Goal: Task Accomplishment & Management: Manage account settings

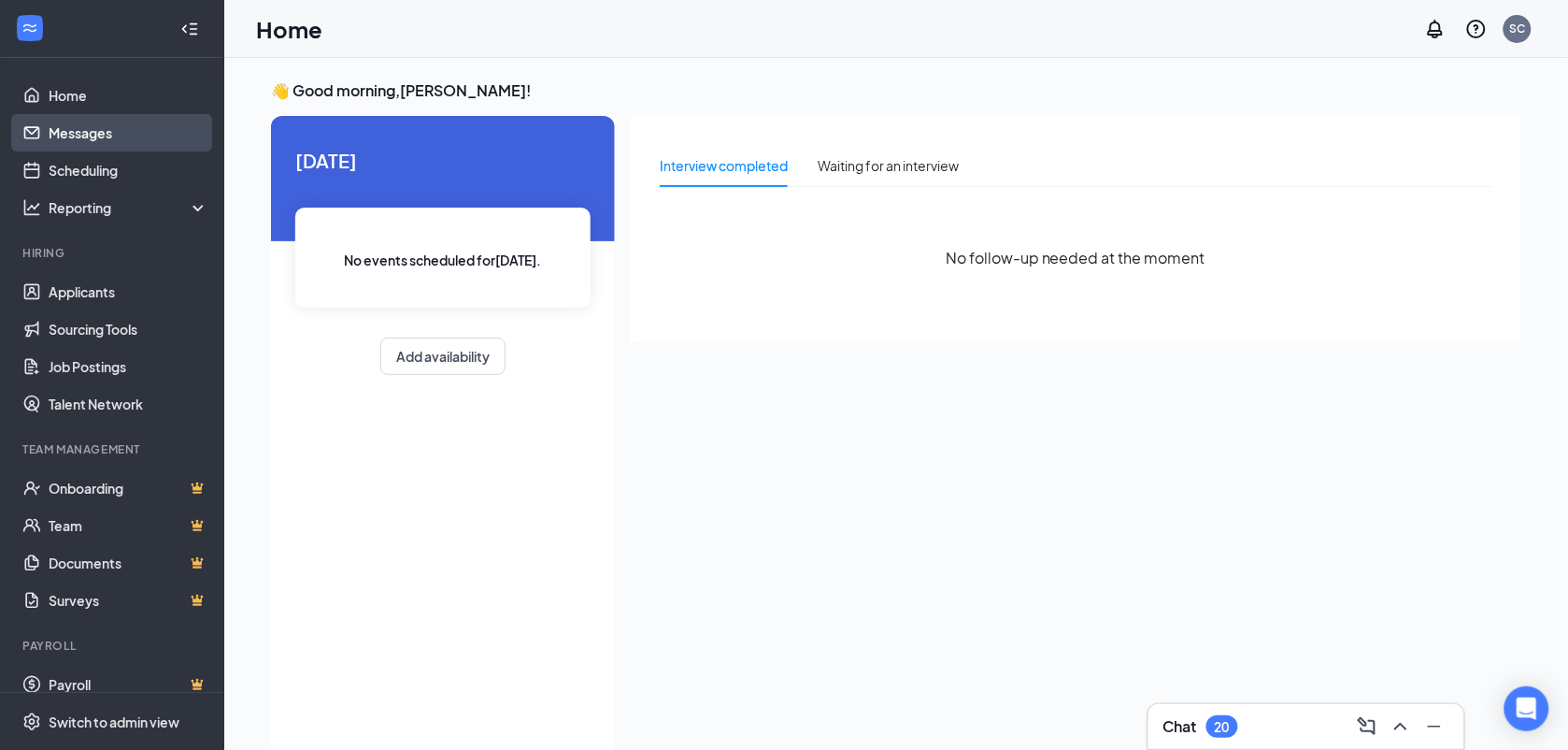
click at [71, 129] on link "Messages" at bounding box center [129, 133] width 159 height 37
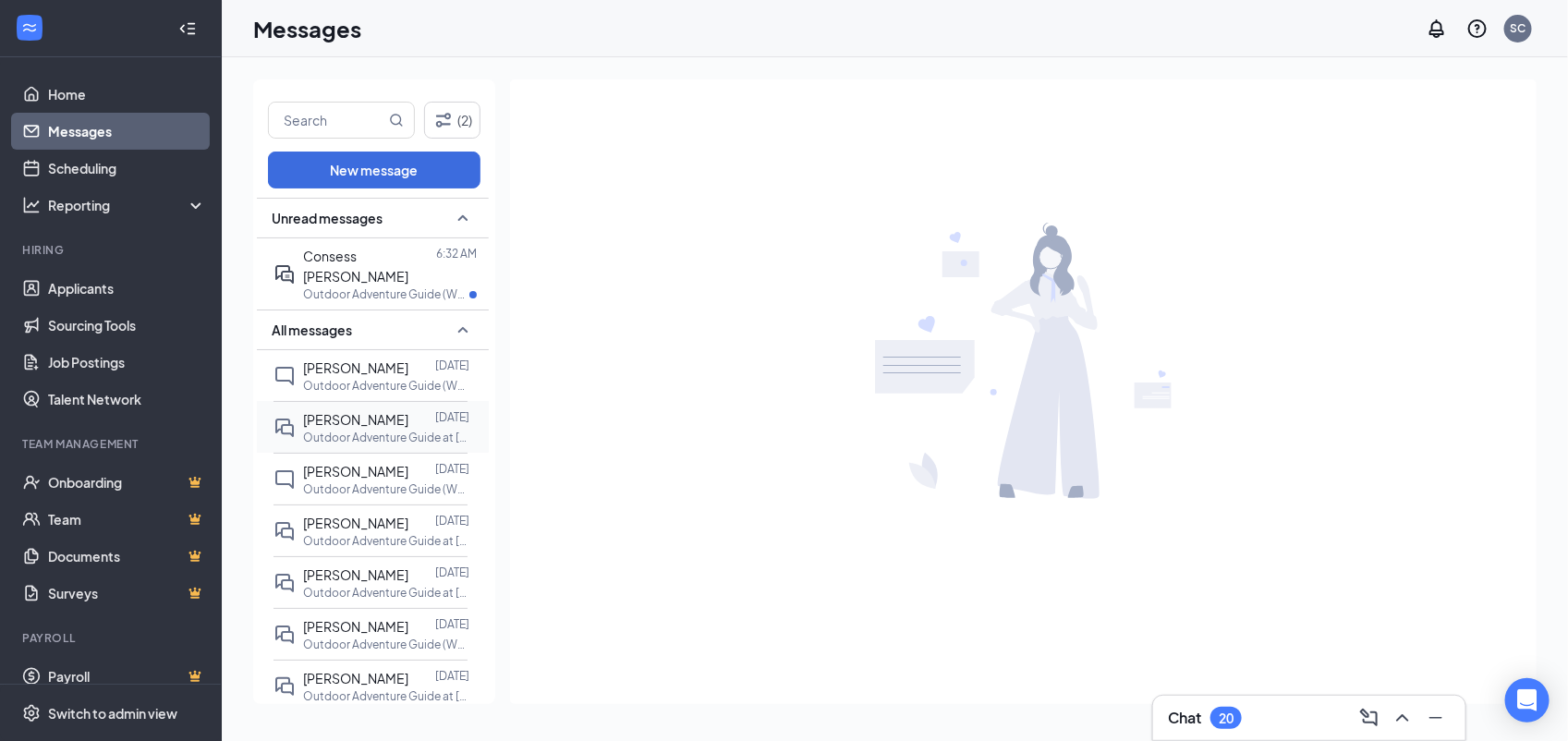
click at [337, 430] on p "Outdoor Adventure Guide at Freedom Park" at bounding box center [385, 437] width 166 height 16
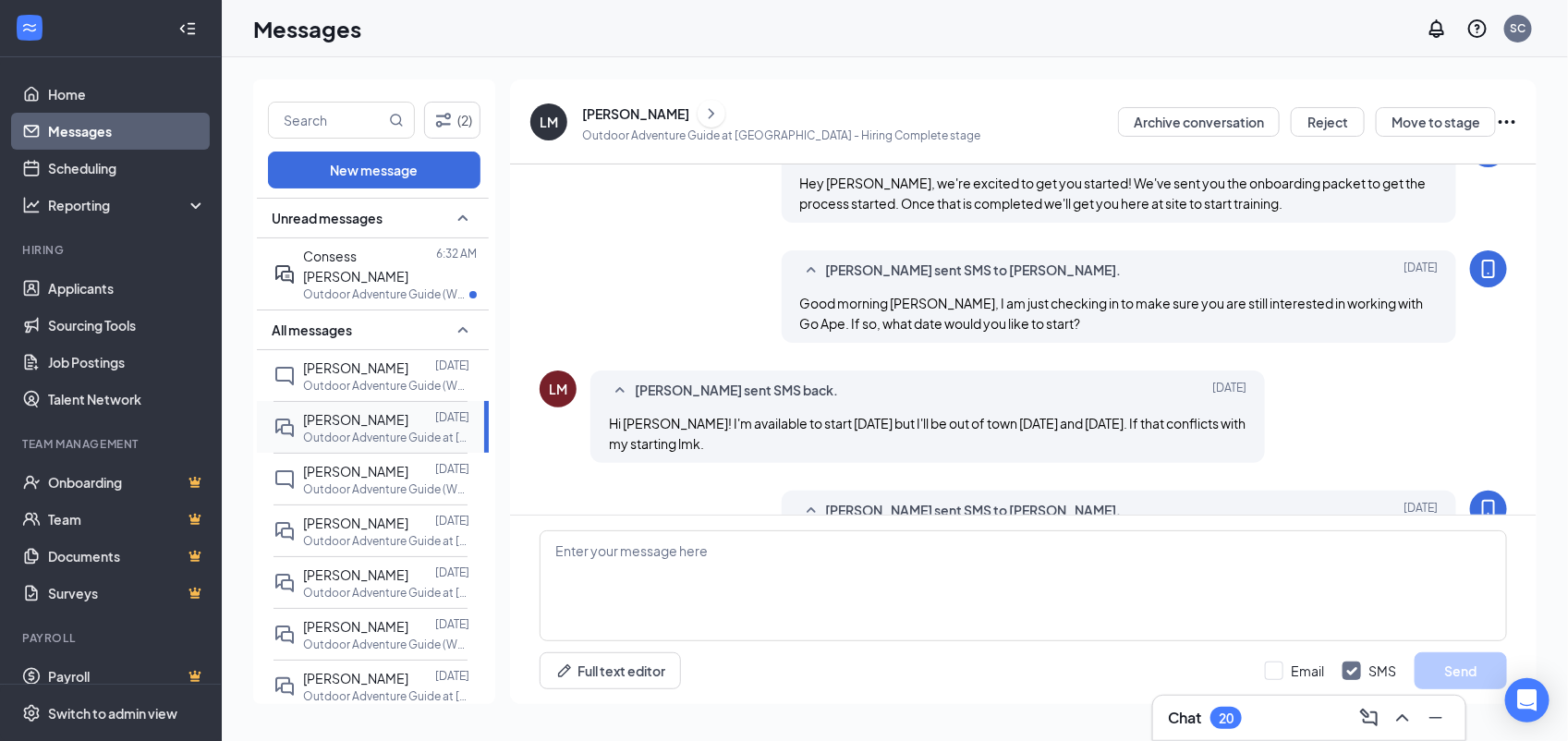
scroll to position [599, 0]
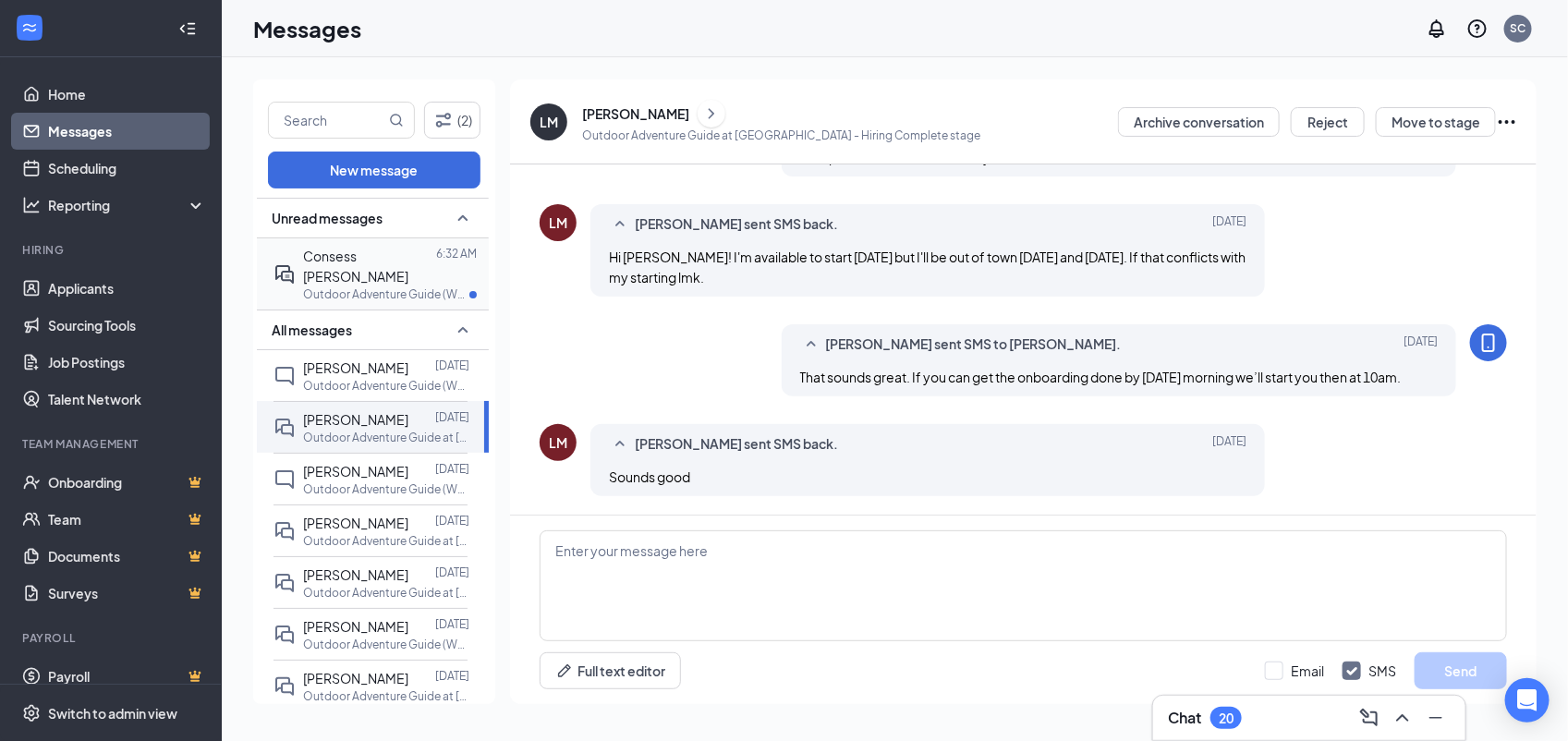
click at [322, 257] on span "Consess Edmonds" at bounding box center [355, 266] width 105 height 37
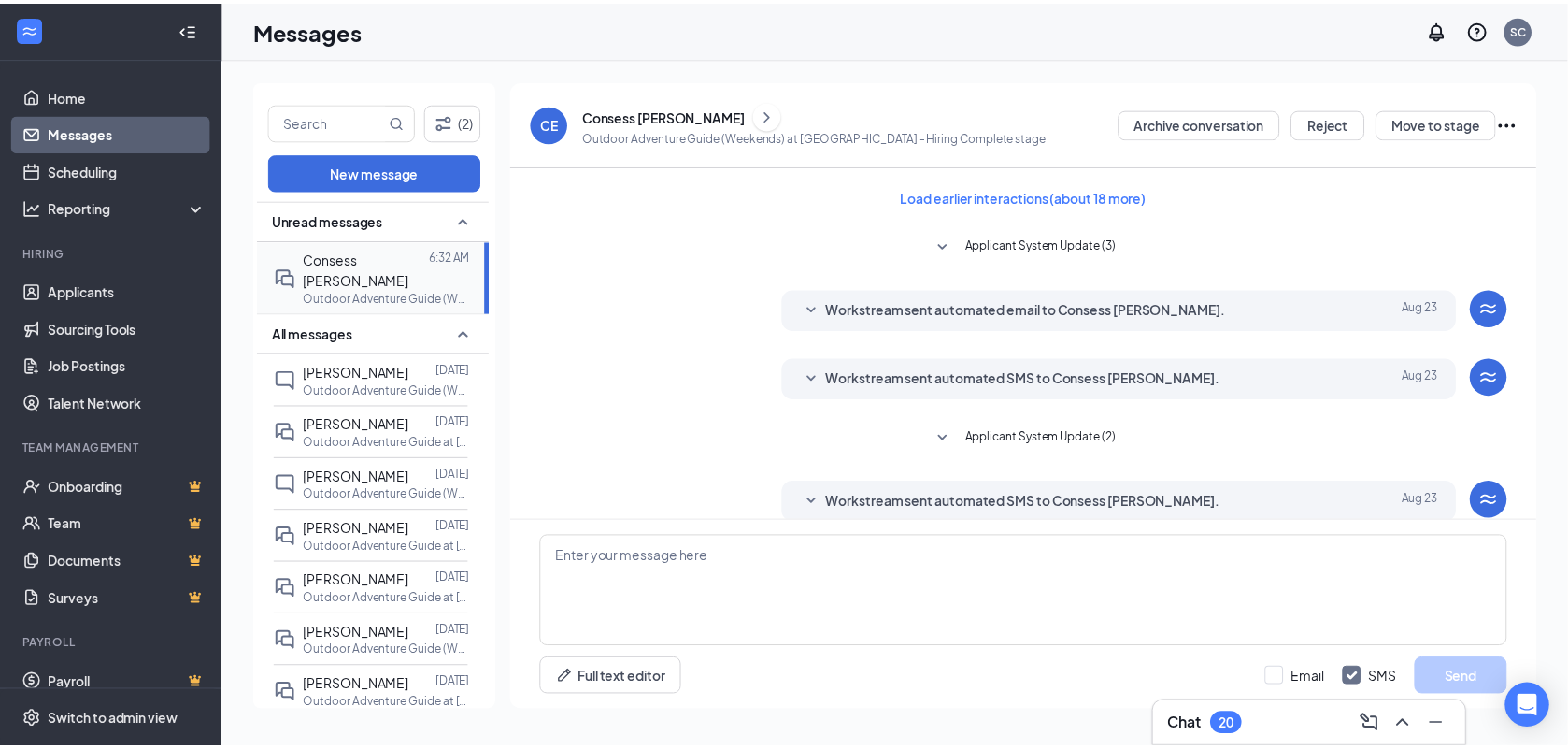
scroll to position [244, 0]
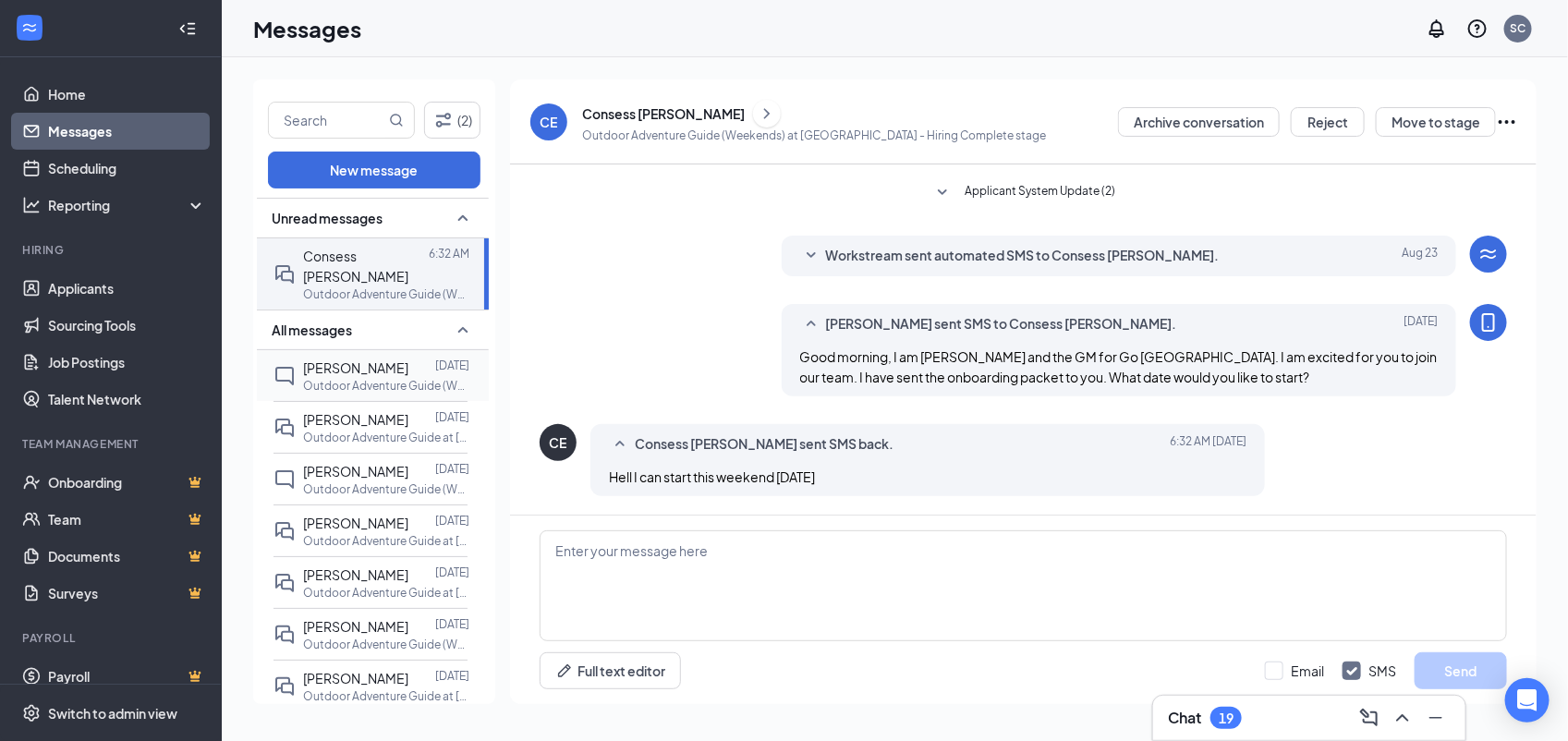
click at [358, 378] on p "Outdoor Adventure Guide (Weekends) at Freedom Park" at bounding box center [385, 385] width 166 height 16
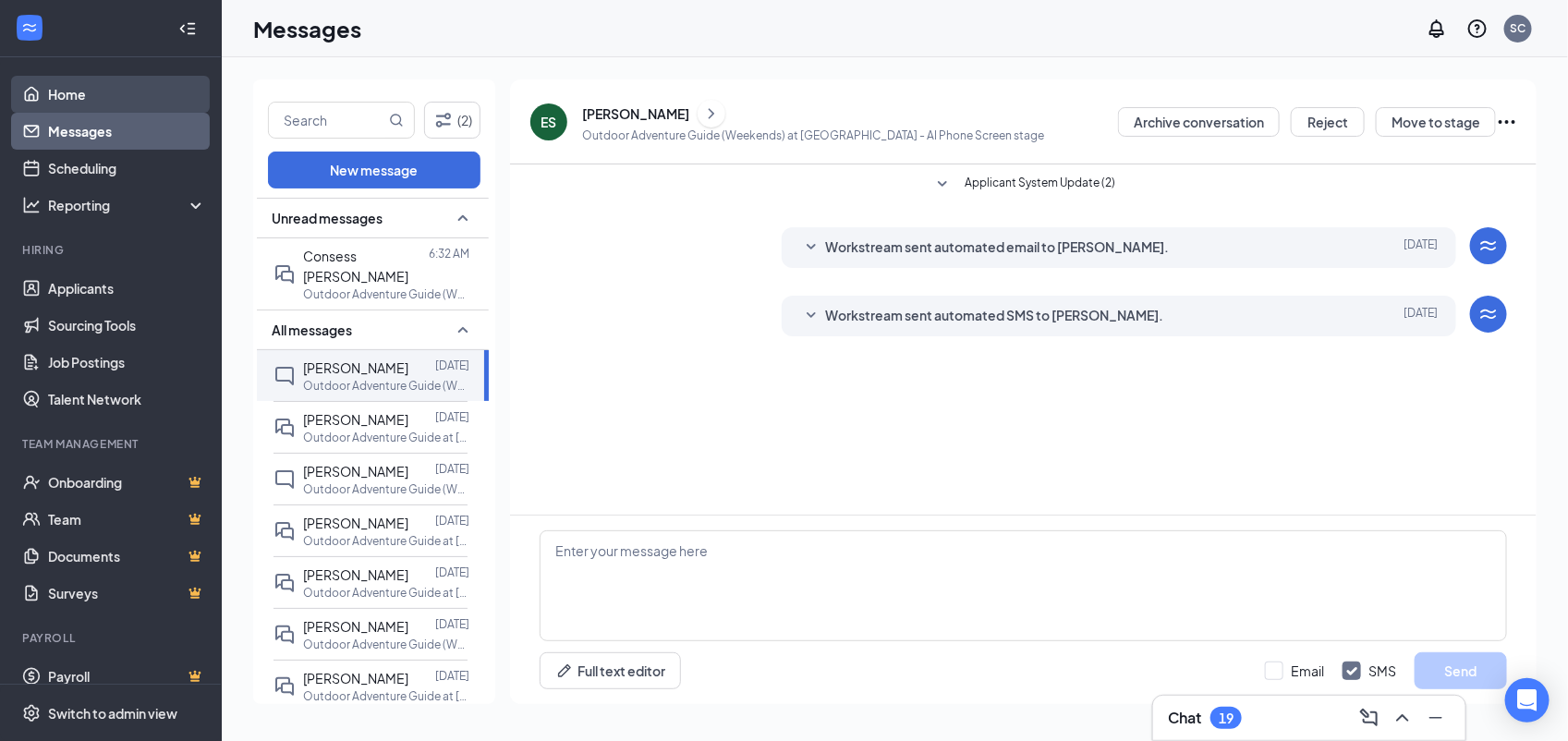
click at [71, 102] on link "Home" at bounding box center [127, 94] width 158 height 37
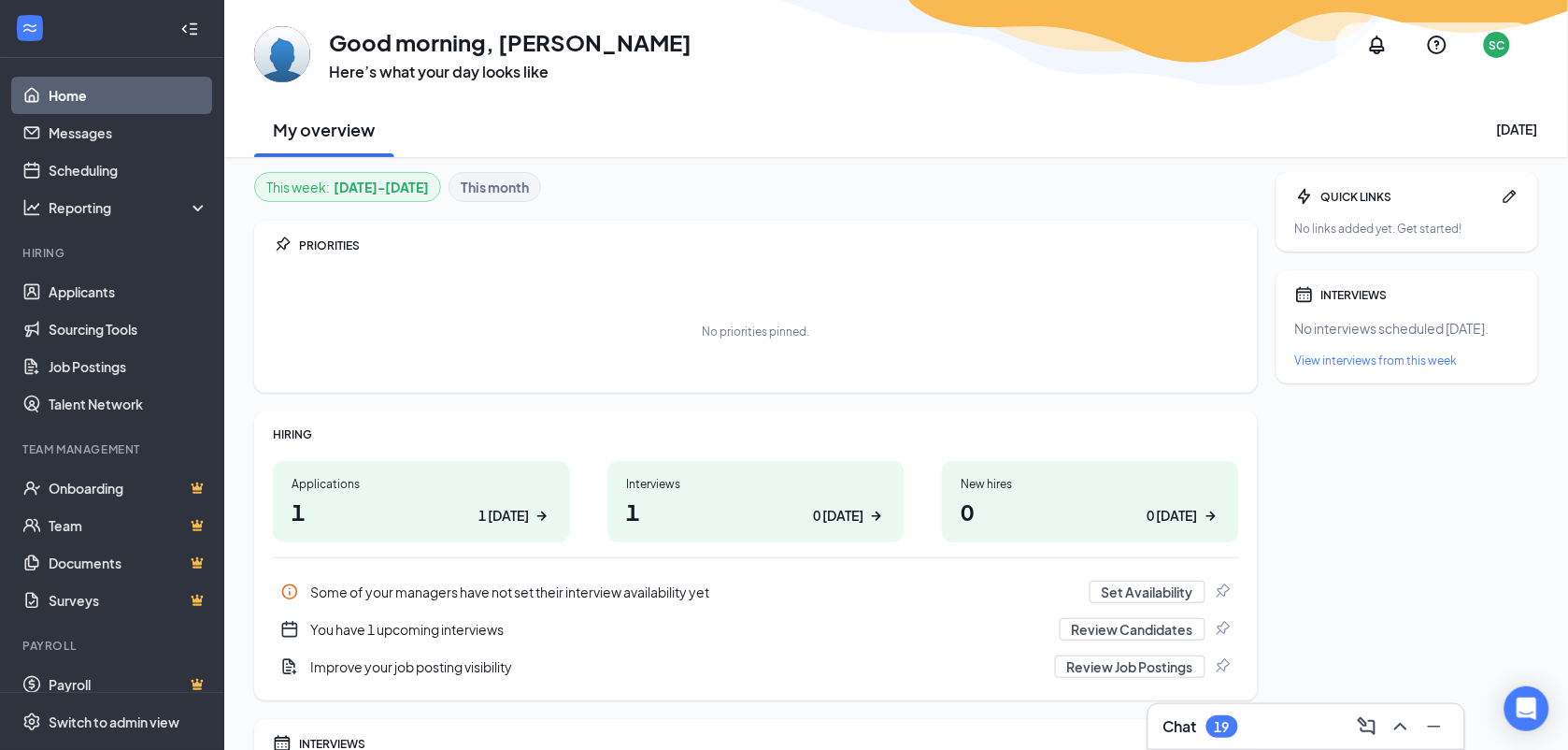
click at [459, 634] on div "You have 1 upcoming interviews" at bounding box center [679, 628] width 738 height 18
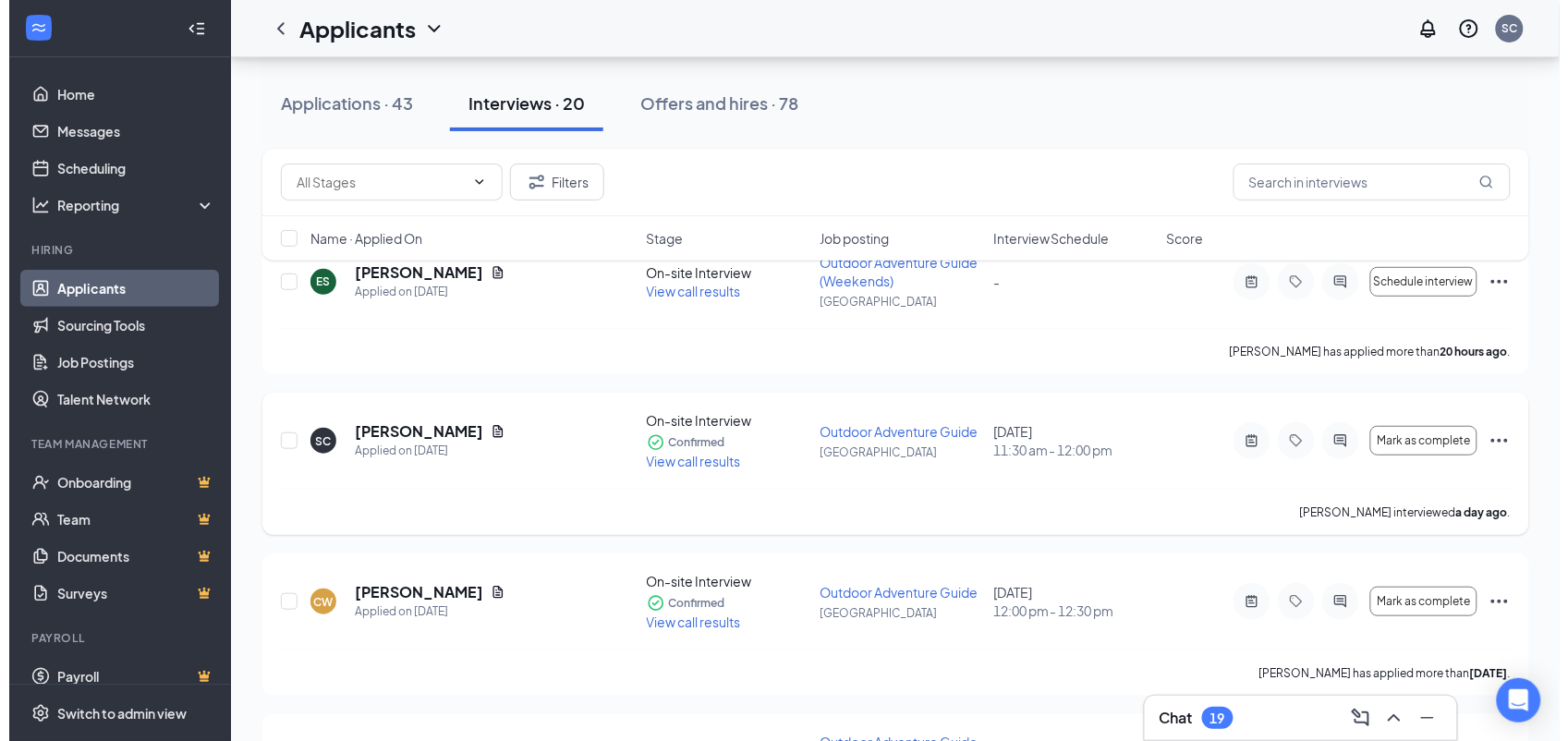
scroll to position [125, 0]
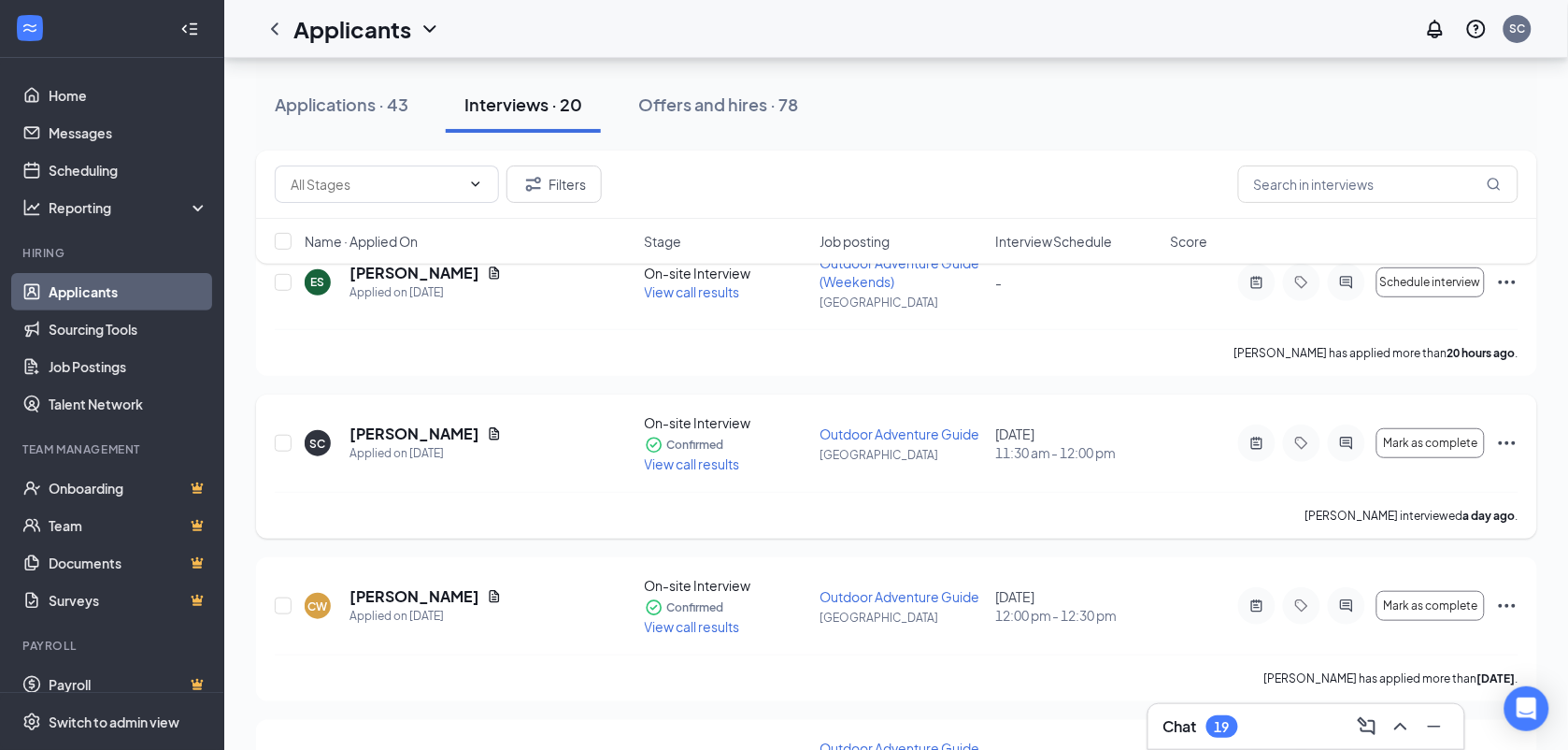
click at [1506, 447] on icon "Ellipses" at bounding box center [1507, 443] width 22 height 22
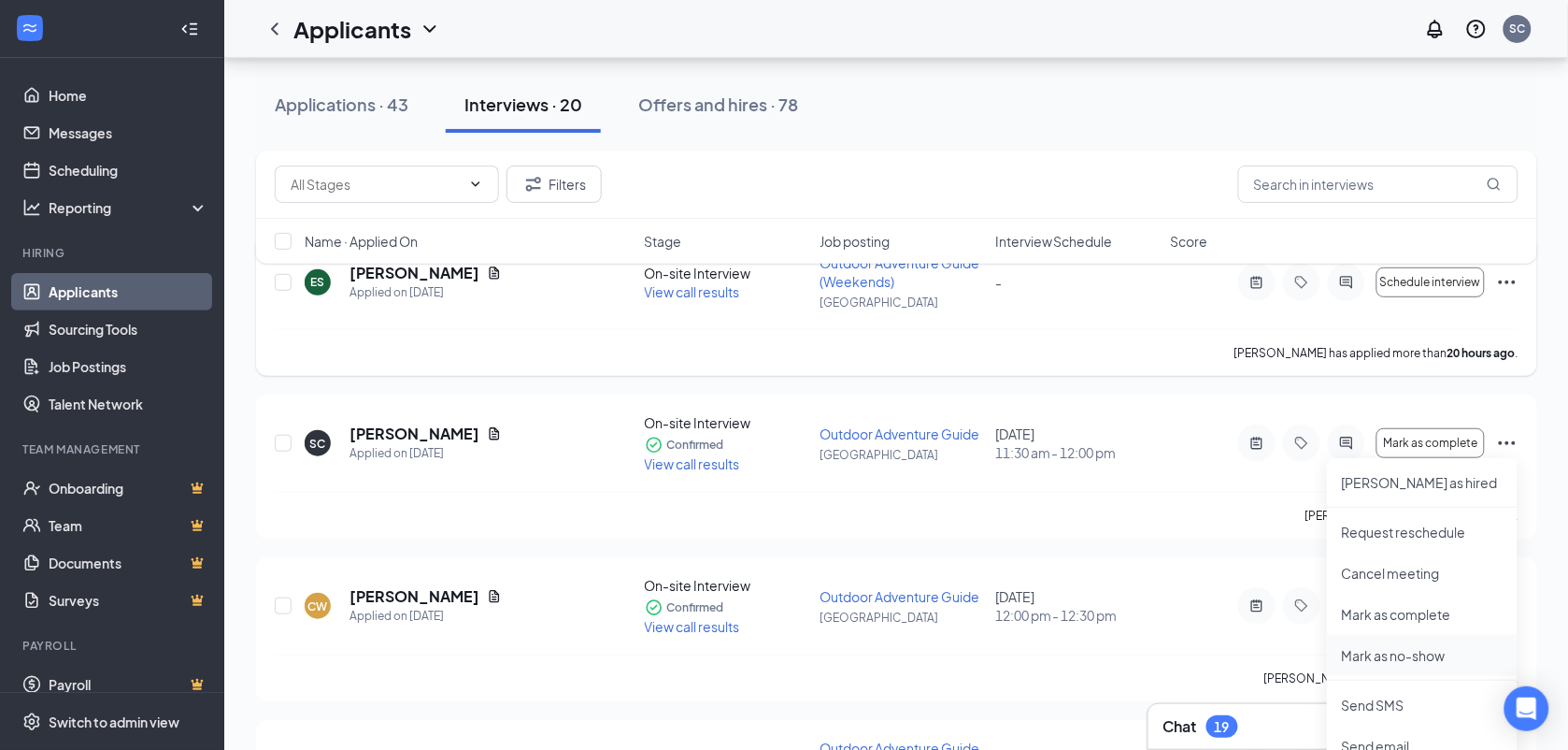
click at [1403, 656] on p "Mark as no-show" at bounding box center [1422, 655] width 160 height 18
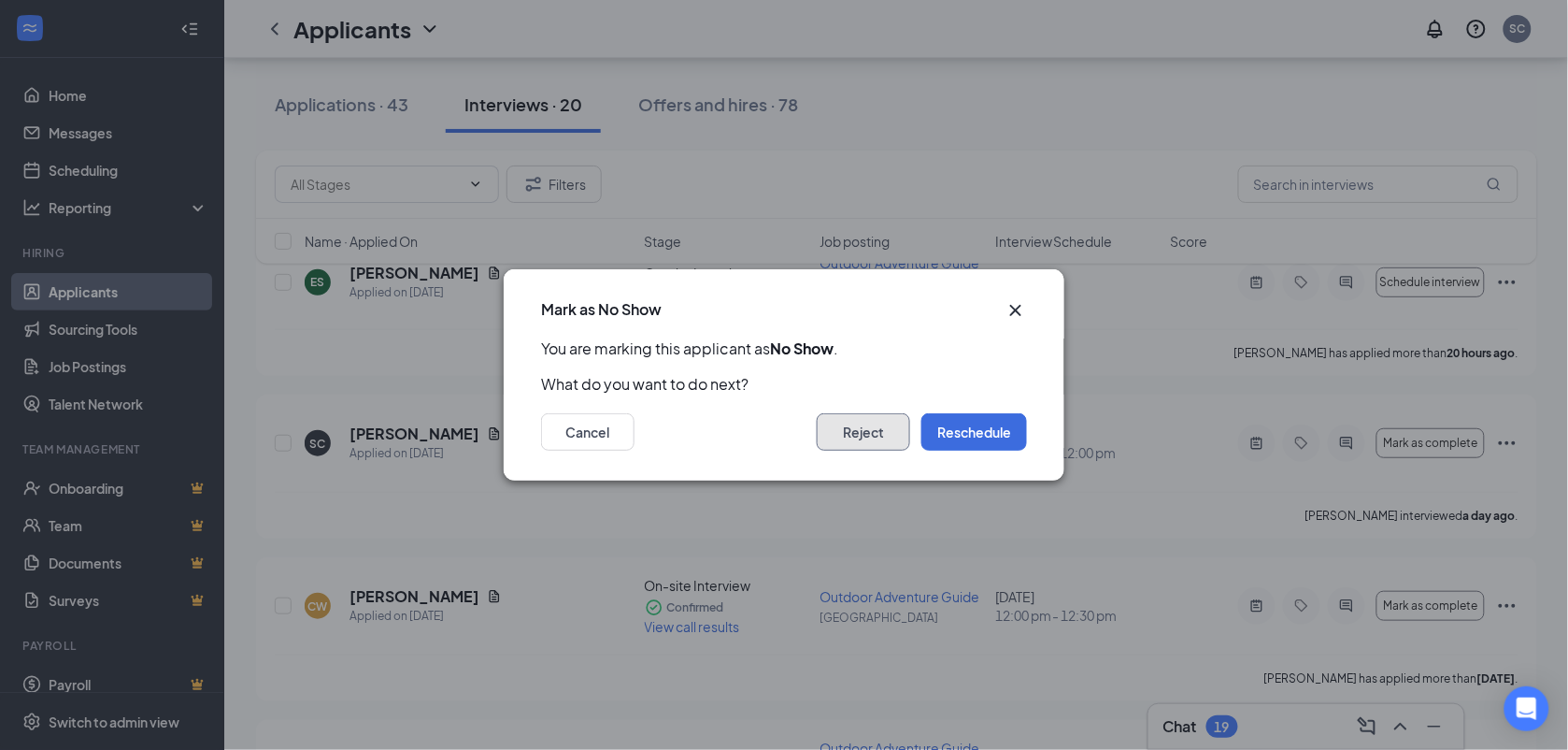
click at [849, 433] on button "Reject" at bounding box center [863, 431] width 93 height 37
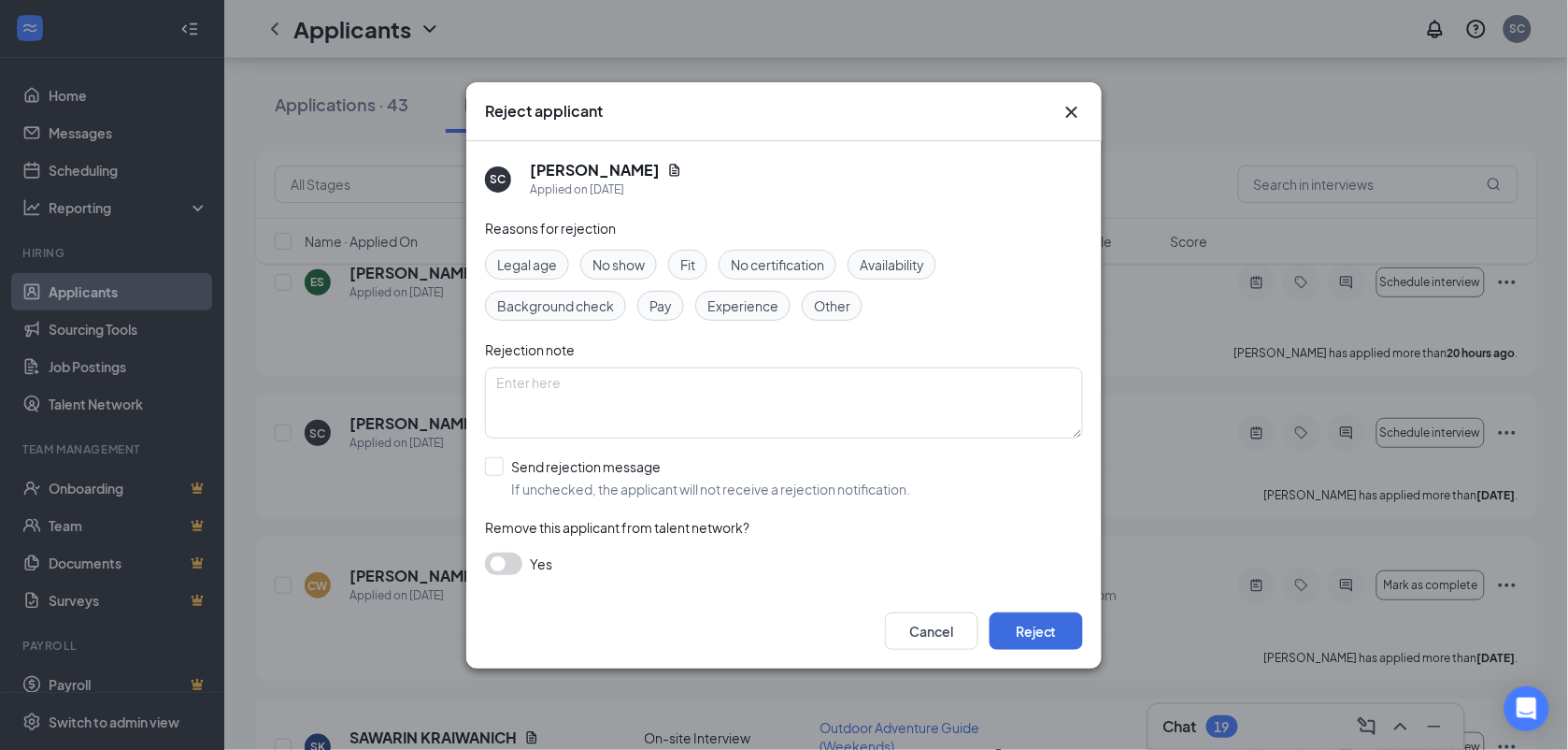
click at [627, 254] on span "No show" at bounding box center [618, 264] width 53 height 20
click at [1029, 627] on button "Reject" at bounding box center [1036, 631] width 93 height 37
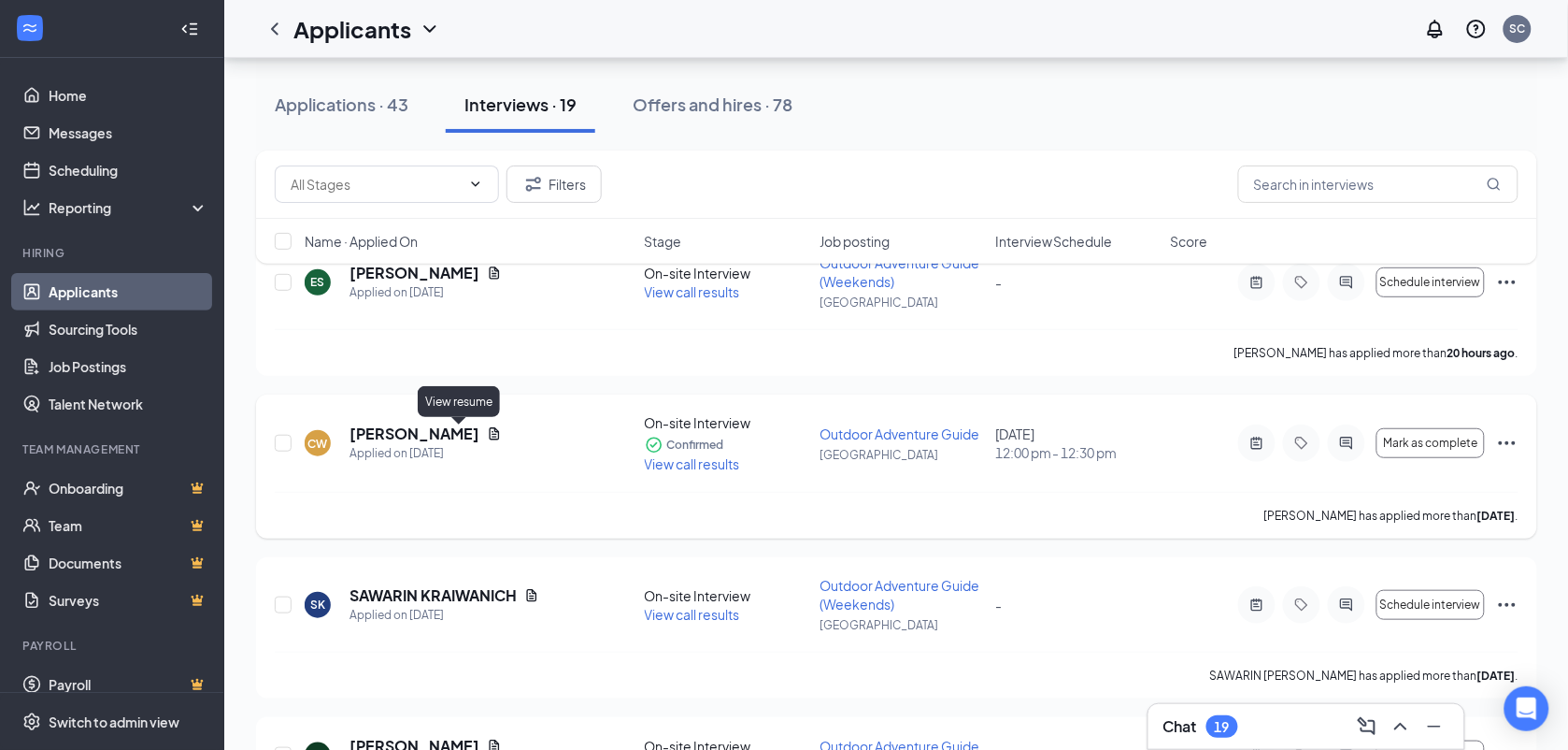
click at [487, 433] on icon "Document" at bounding box center [495, 434] width 15 height 15
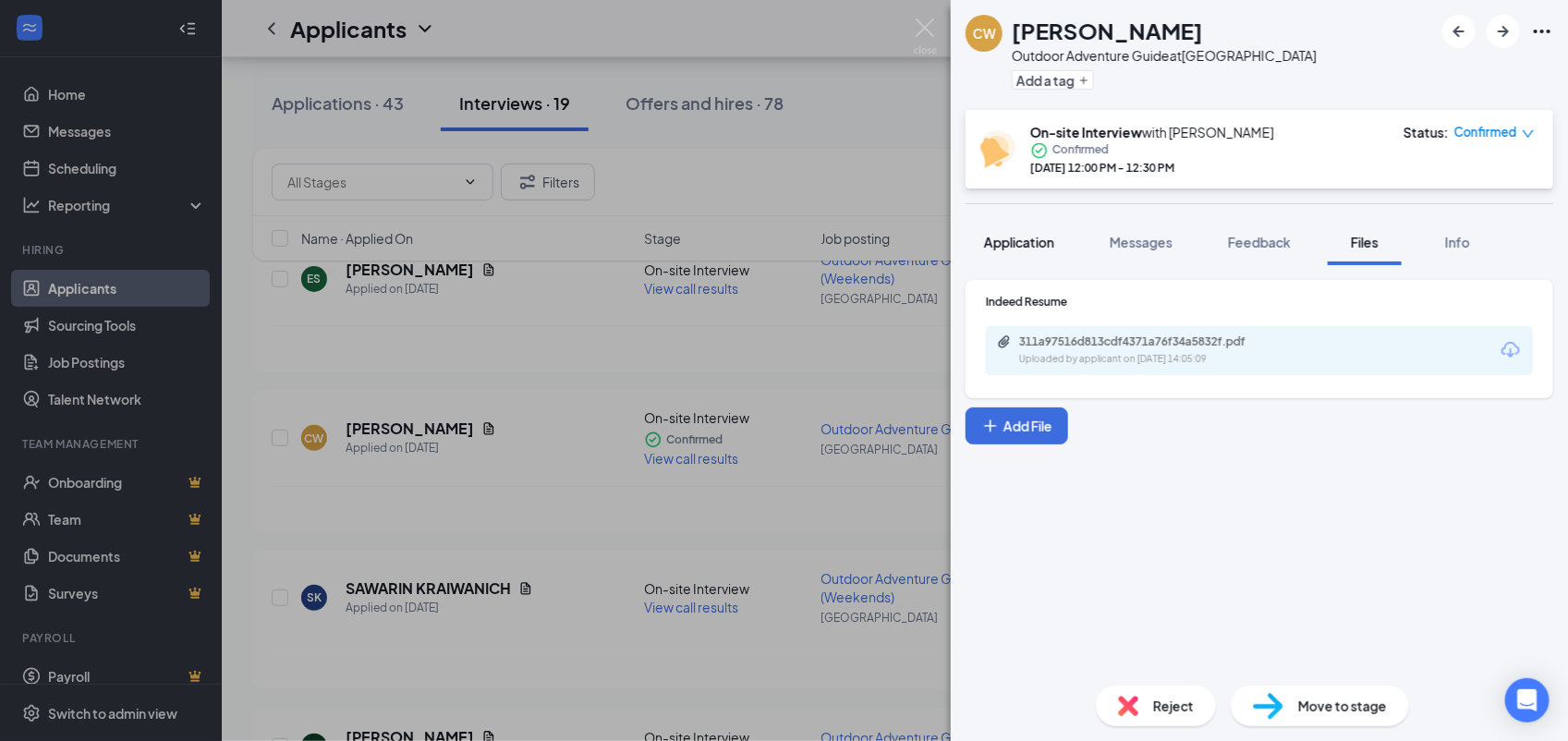
click at [1015, 243] on span "Application" at bounding box center [1019, 242] width 70 height 17
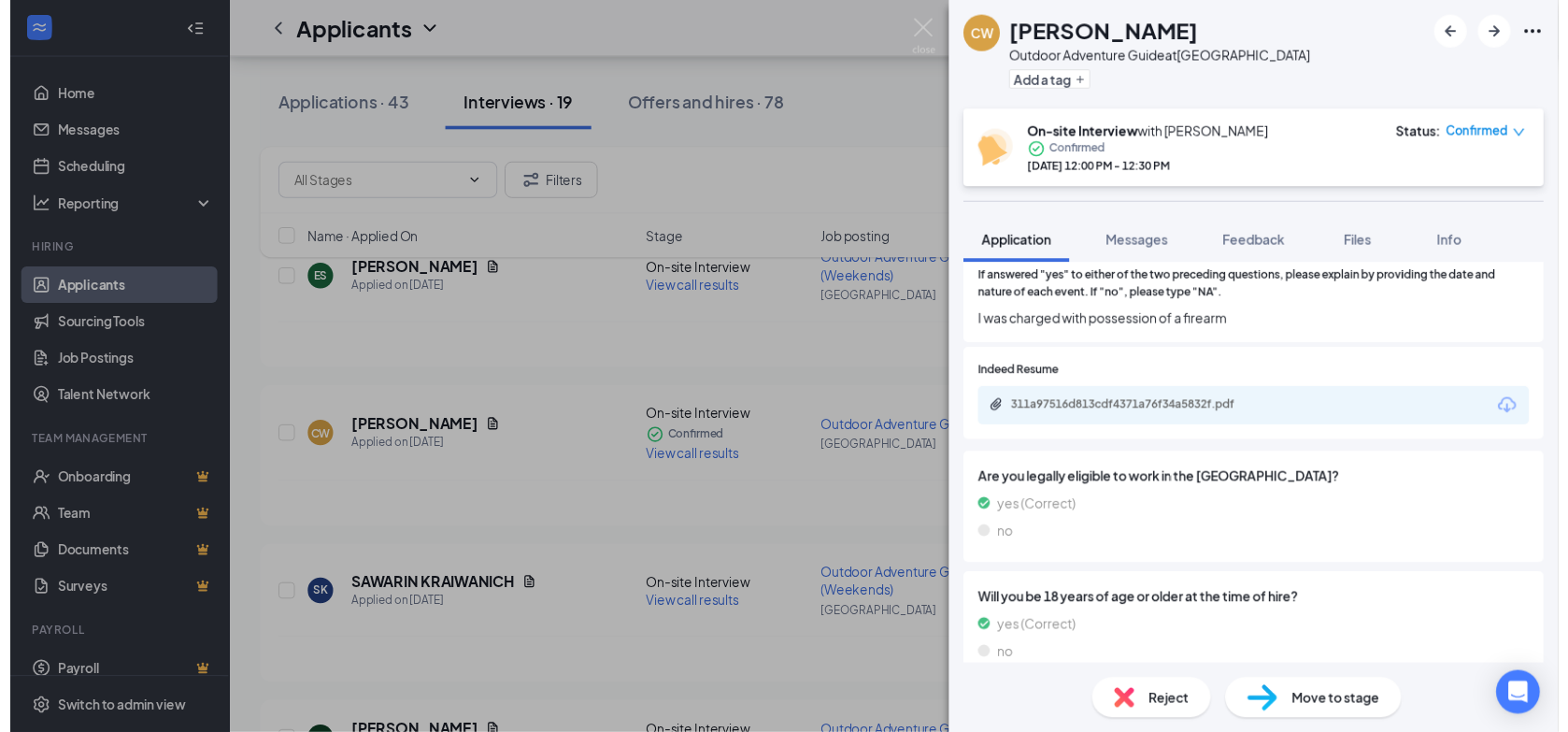
scroll to position [998, 0]
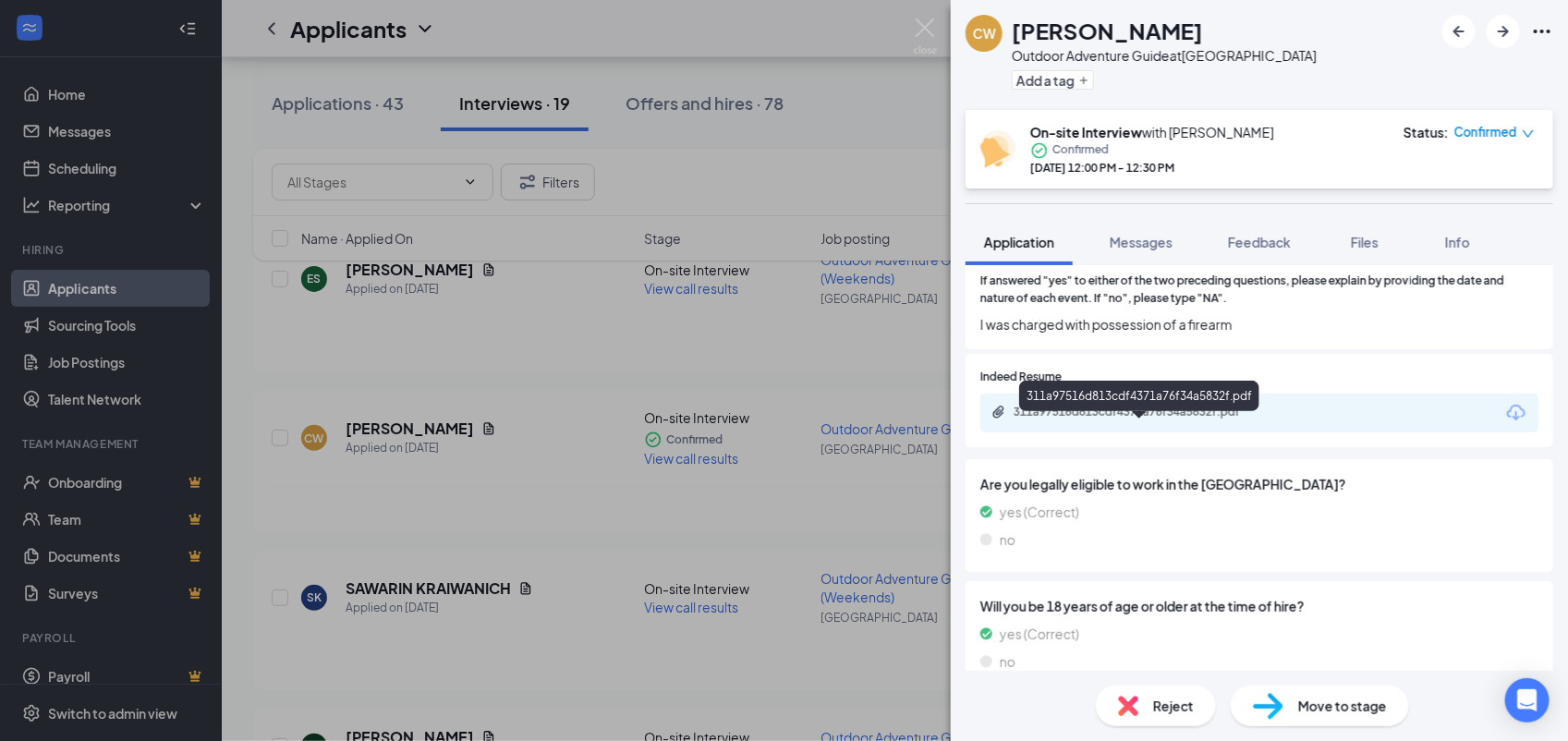
click at [1156, 419] on div "311a97516d813cdf4371a76f34a5832f.pdf" at bounding box center [1143, 412] width 259 height 15
click at [922, 21] on img at bounding box center [925, 36] width 23 height 36
